Goal: Transaction & Acquisition: Purchase product/service

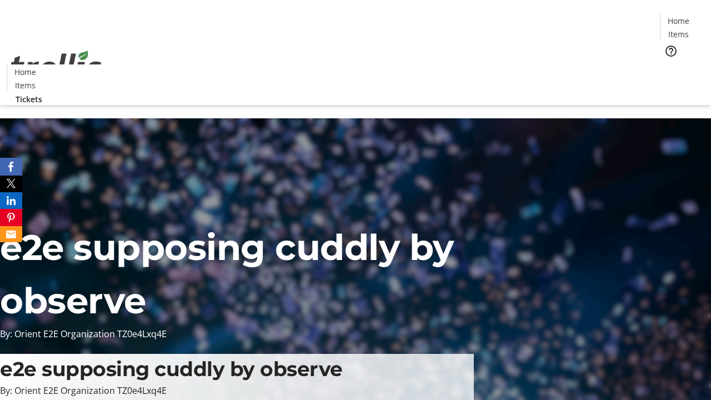
click at [669, 64] on span "Tickets" at bounding box center [682, 70] width 27 height 12
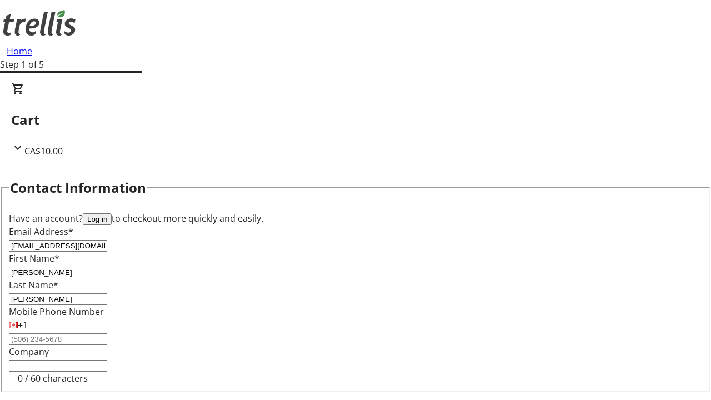
type input "[PERSON_NAME]"
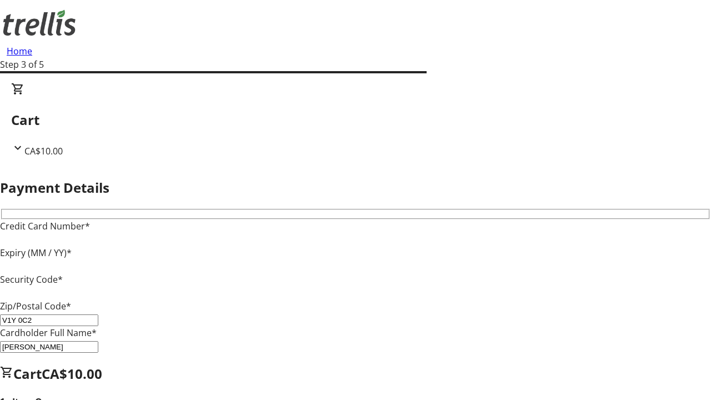
type input "V1Y 0C2"
